Goal: Obtain resource: Download file/media

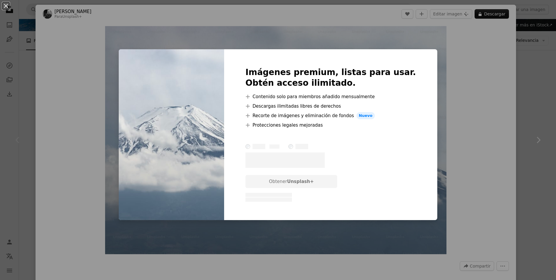
scroll to position [59, 0]
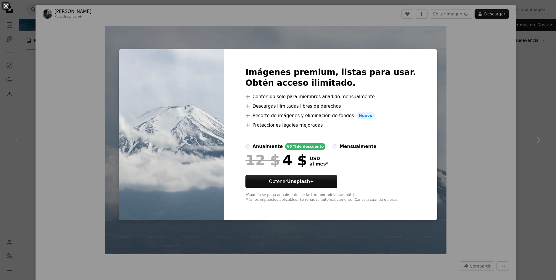
click at [401, 27] on div "An X shape Imágenes premium, listas para usar. Obtén acceso ilimitado. A plus s…" at bounding box center [278, 140] width 556 height 280
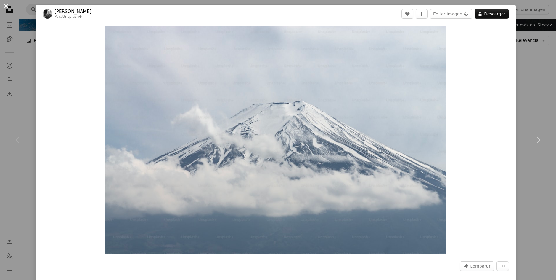
click at [4, 7] on button "An X shape" at bounding box center [5, 5] width 7 height 7
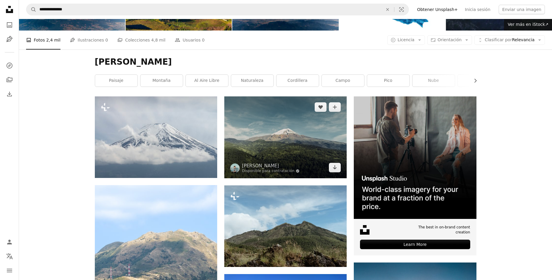
click at [282, 145] on img at bounding box center [285, 137] width 122 height 82
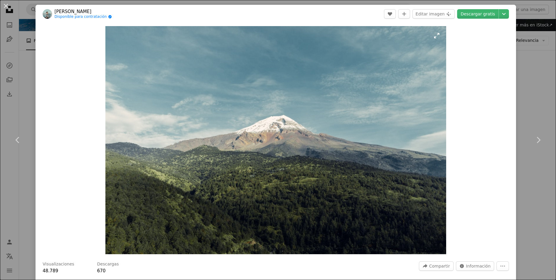
click at [273, 118] on img "Ampliar en esta imagen" at bounding box center [275, 140] width 341 height 228
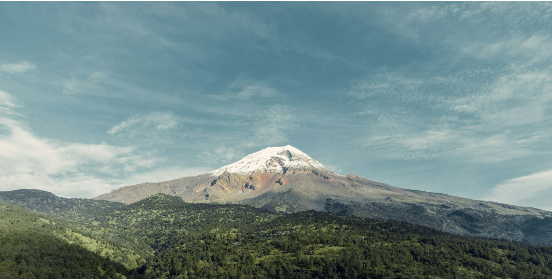
scroll to position [43, 0]
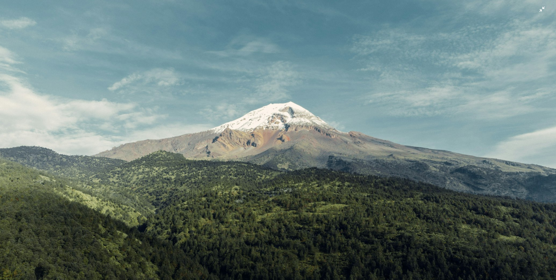
click at [273, 119] on img "Reducir el zoom en esta imagen" at bounding box center [278, 142] width 557 height 372
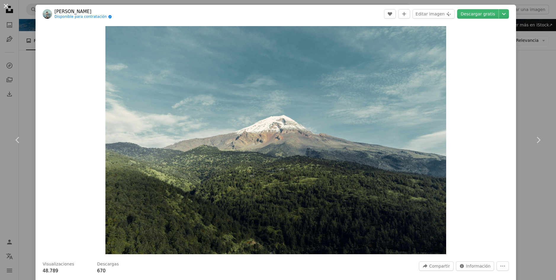
click at [6, 8] on button "An X shape" at bounding box center [5, 5] width 7 height 7
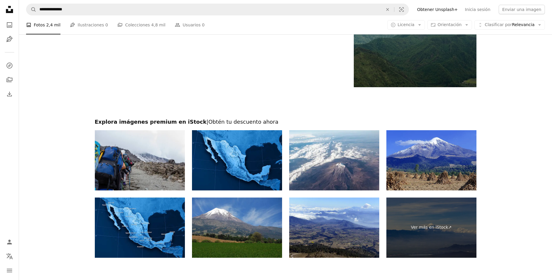
scroll to position [1037, 0]
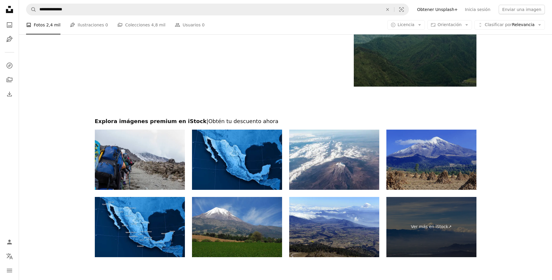
click at [427, 174] on img at bounding box center [431, 159] width 90 height 60
